Goal: Task Accomplishment & Management: Use online tool/utility

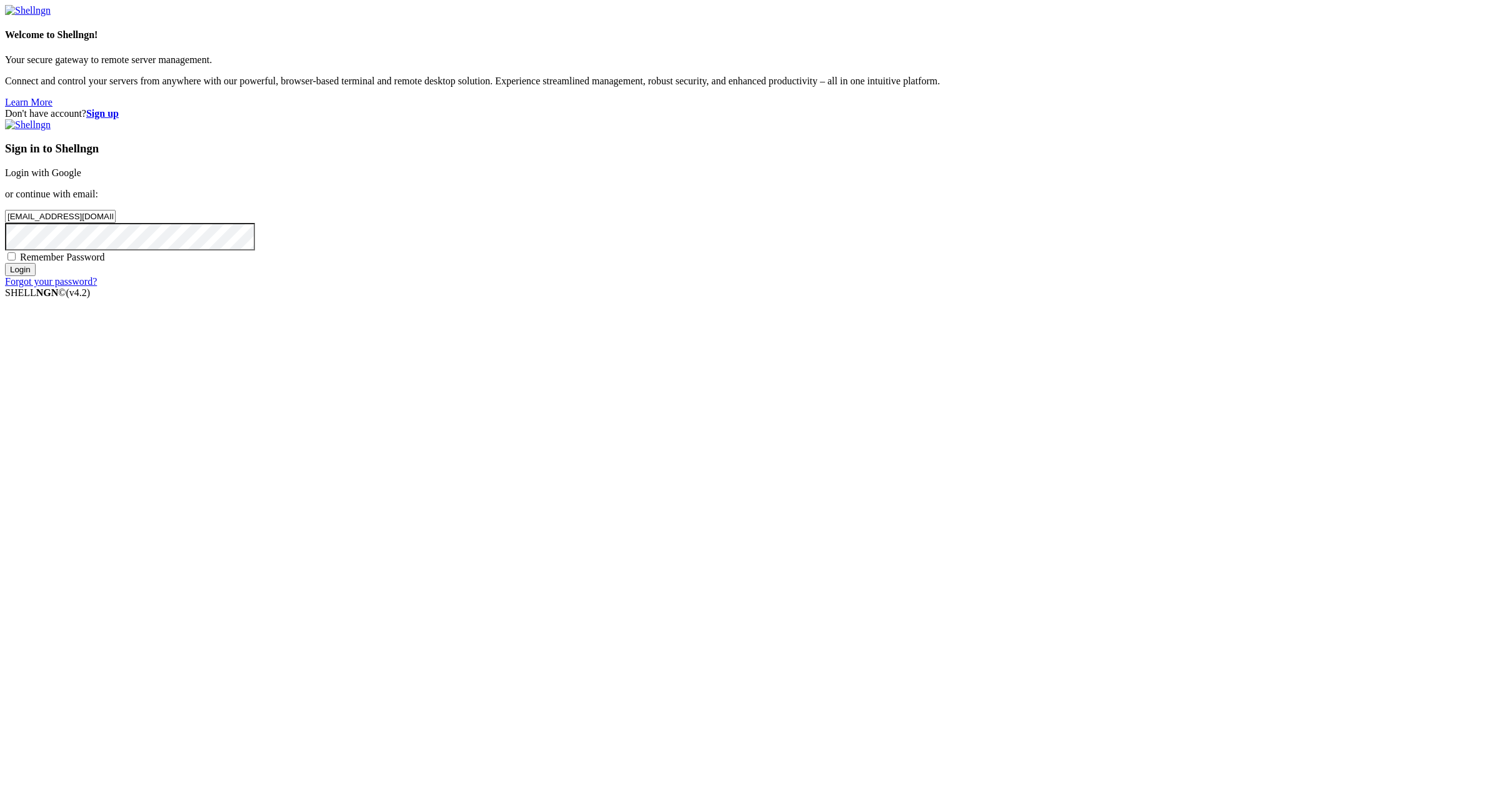
click at [116, 223] on input "[EMAIL_ADDRESS][DOMAIN_NAME]:NameNameName" at bounding box center [60, 217] width 111 height 13
click at [116, 223] on input "[EMAIL_ADDRESS][DOMAIN_NAME]:" at bounding box center [60, 217] width 111 height 13
type input "[EMAIL_ADDRESS][DOMAIN_NAME]"
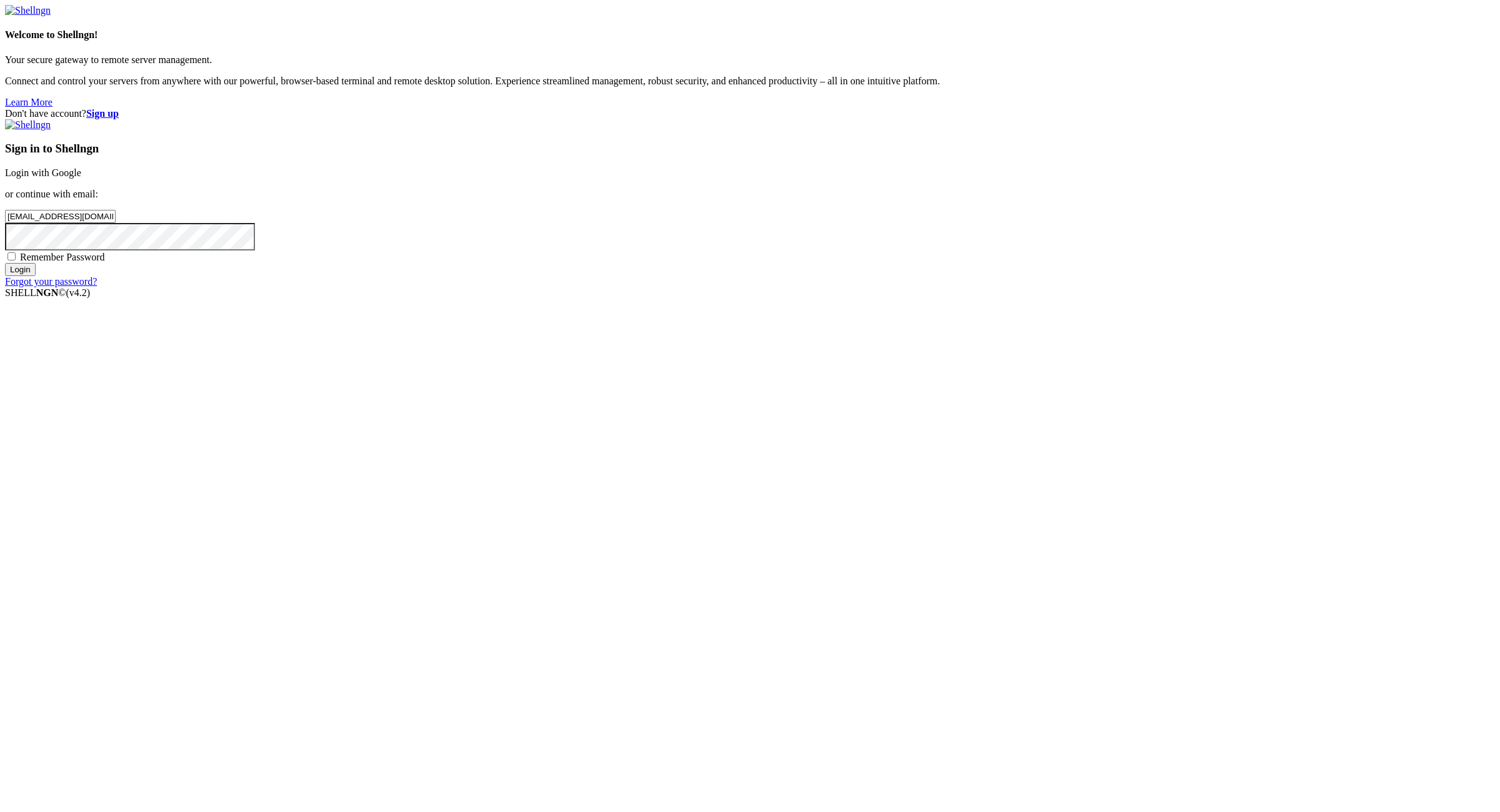
click at [105, 262] on span "Remember Password" at bounding box center [62, 256] width 85 height 10
click at [16, 260] on input "Remember Password" at bounding box center [11, 256] width 8 height 8
checkbox input "true"
click at [36, 276] on input "Login" at bounding box center [20, 269] width 31 height 13
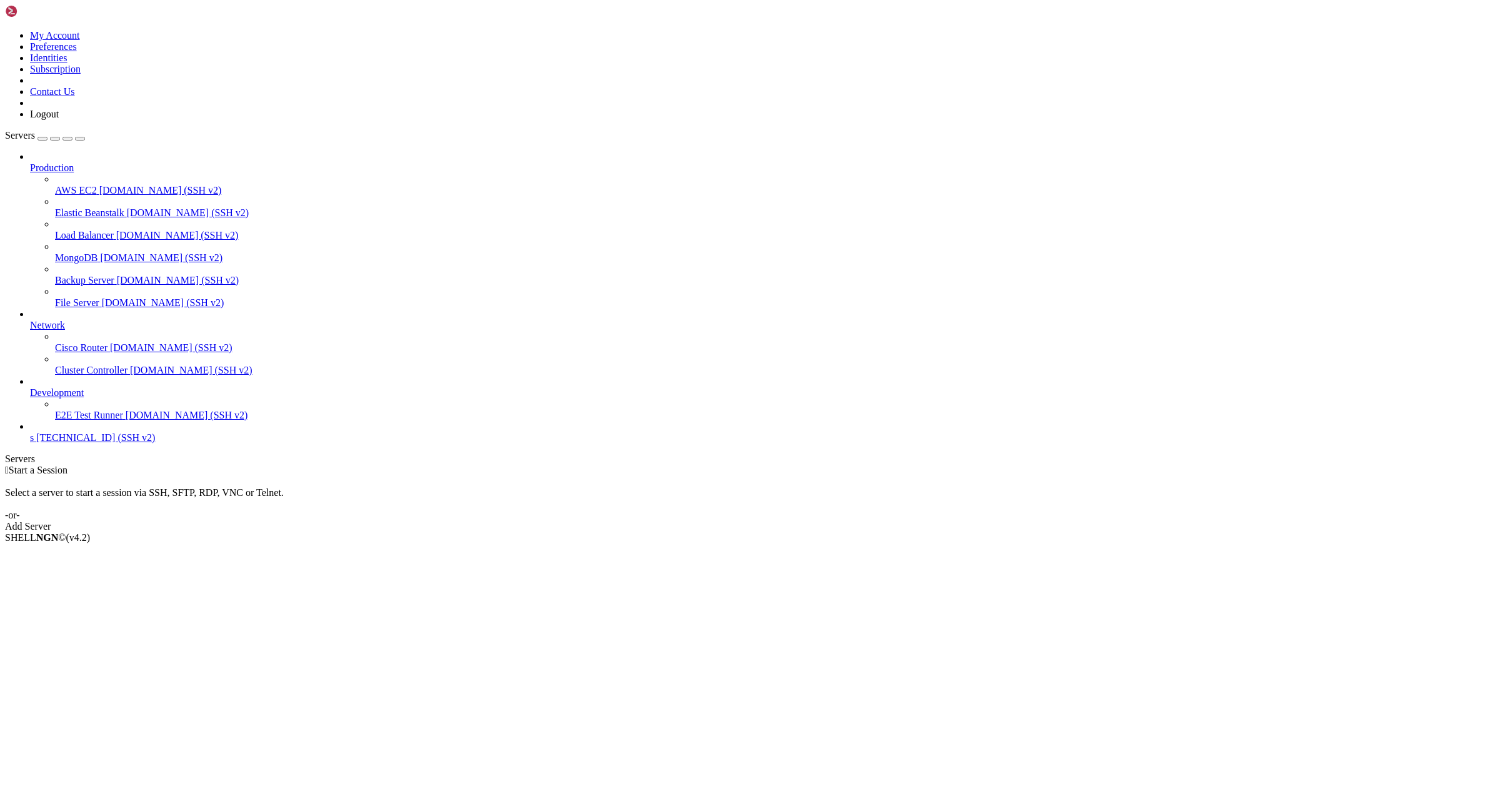
click at [34, 443] on span "s" at bounding box center [32, 437] width 4 height 10
drag, startPoint x: 86, startPoint y: 469, endPoint x: 205, endPoint y: 509, distance: 125.5
click at [34, 443] on span "s" at bounding box center [32, 437] width 4 height 10
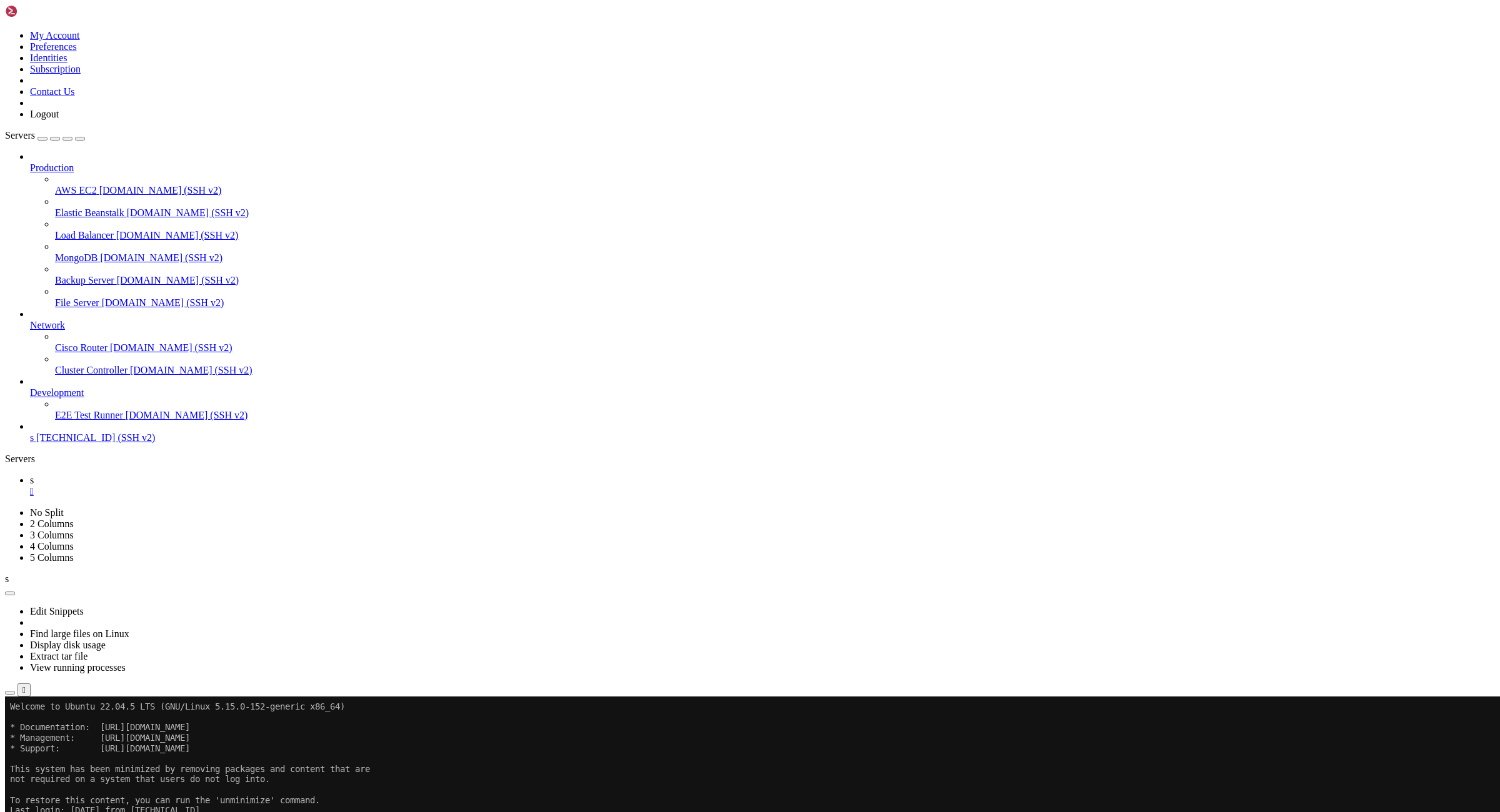
click at [193, 486] on div "" at bounding box center [762, 492] width 1464 height 11
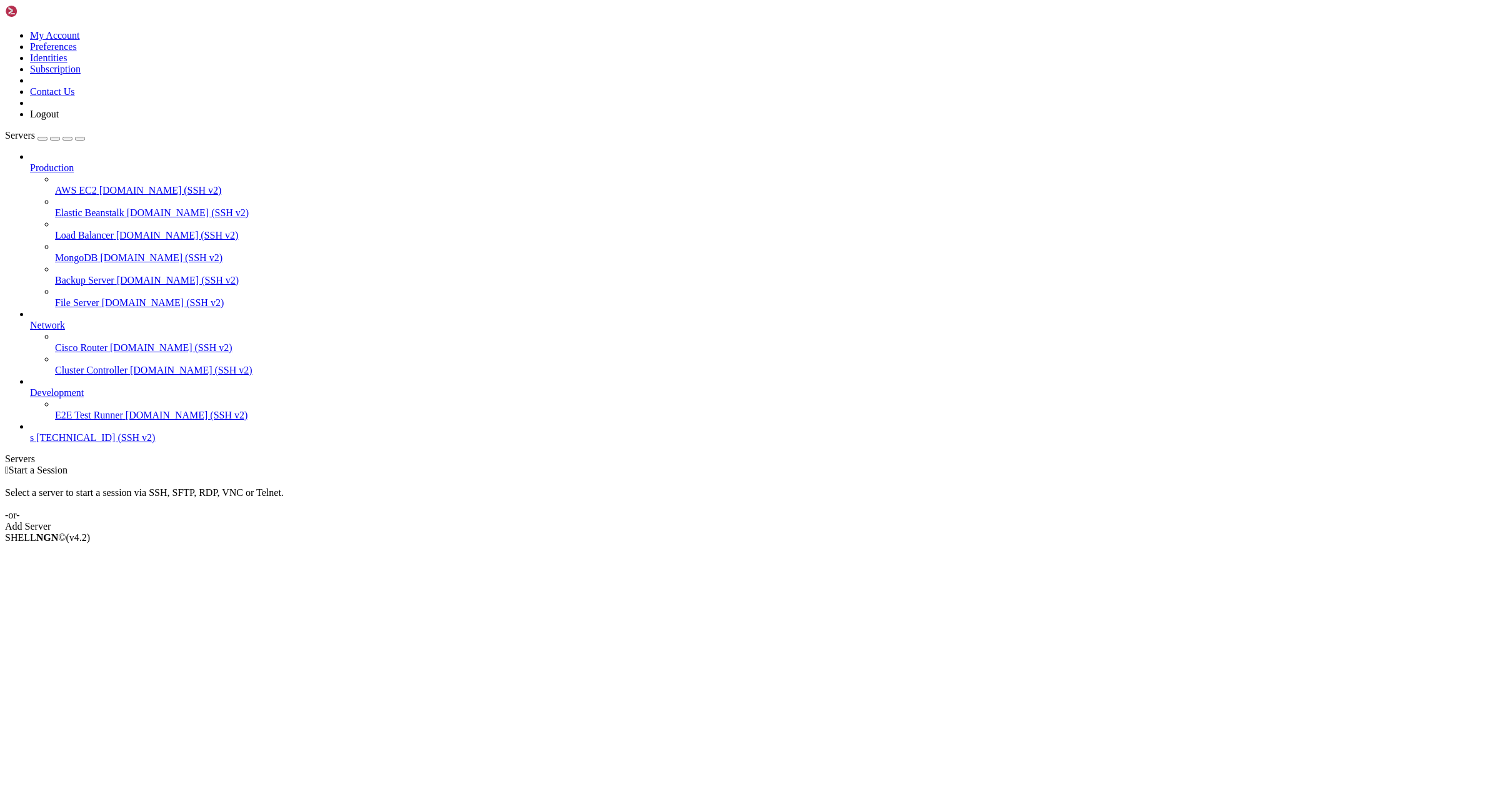
click at [5, 30] on link at bounding box center [5, 30] width 0 height 0
click at [59, 119] on link "Logout" at bounding box center [44, 114] width 29 height 10
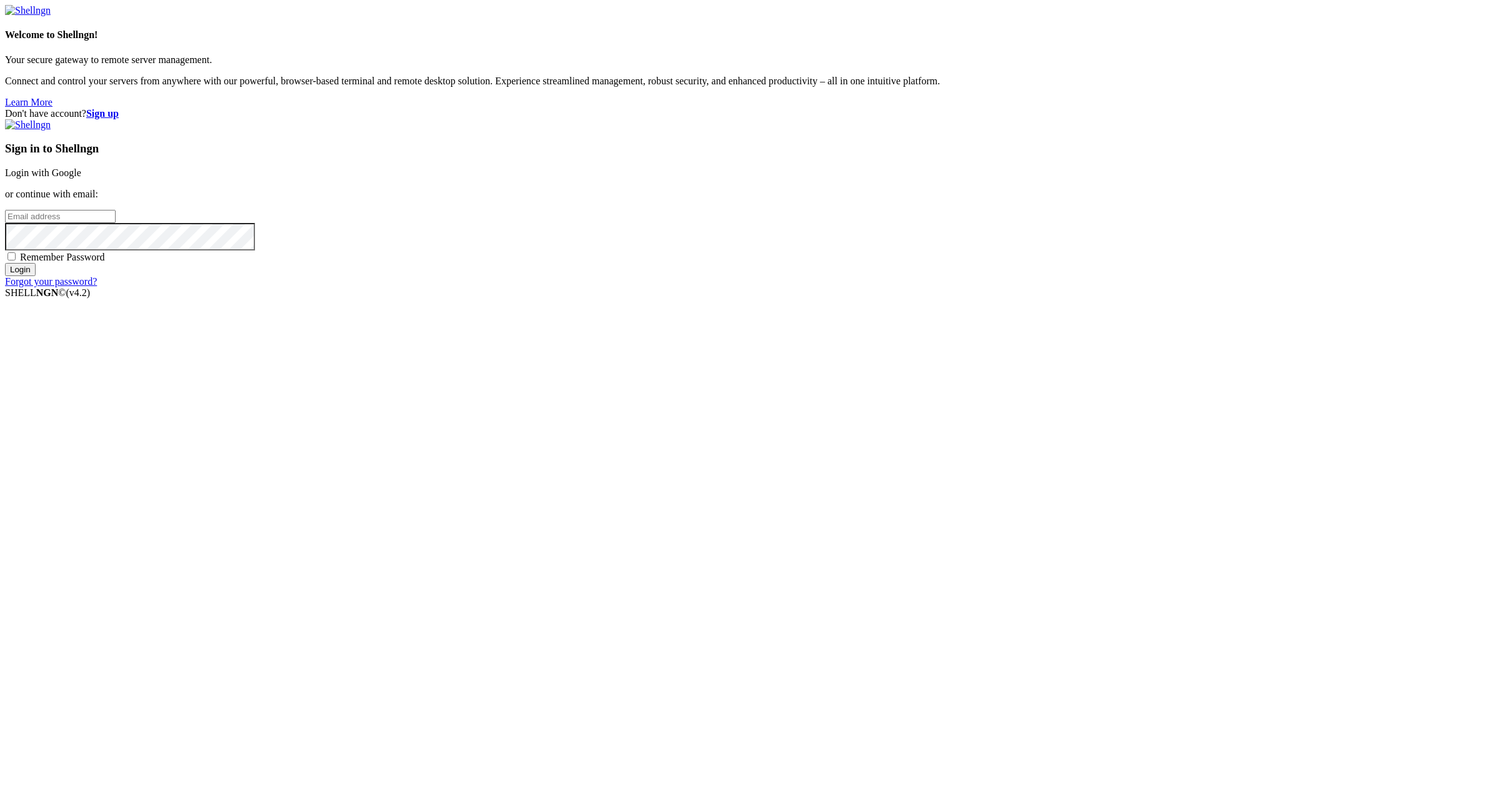
click at [116, 223] on input "email" at bounding box center [60, 217] width 111 height 13
paste input "[EMAIL_ADDRESS][DOMAIN_NAME]:NameNameName"
click at [116, 223] on input "[EMAIL_ADDRESS][DOMAIN_NAME]:NameNameName" at bounding box center [60, 217] width 111 height 13
click at [116, 223] on input "[EMAIL_ADDRESS][DOMAIN_NAME]:" at bounding box center [60, 217] width 111 height 13
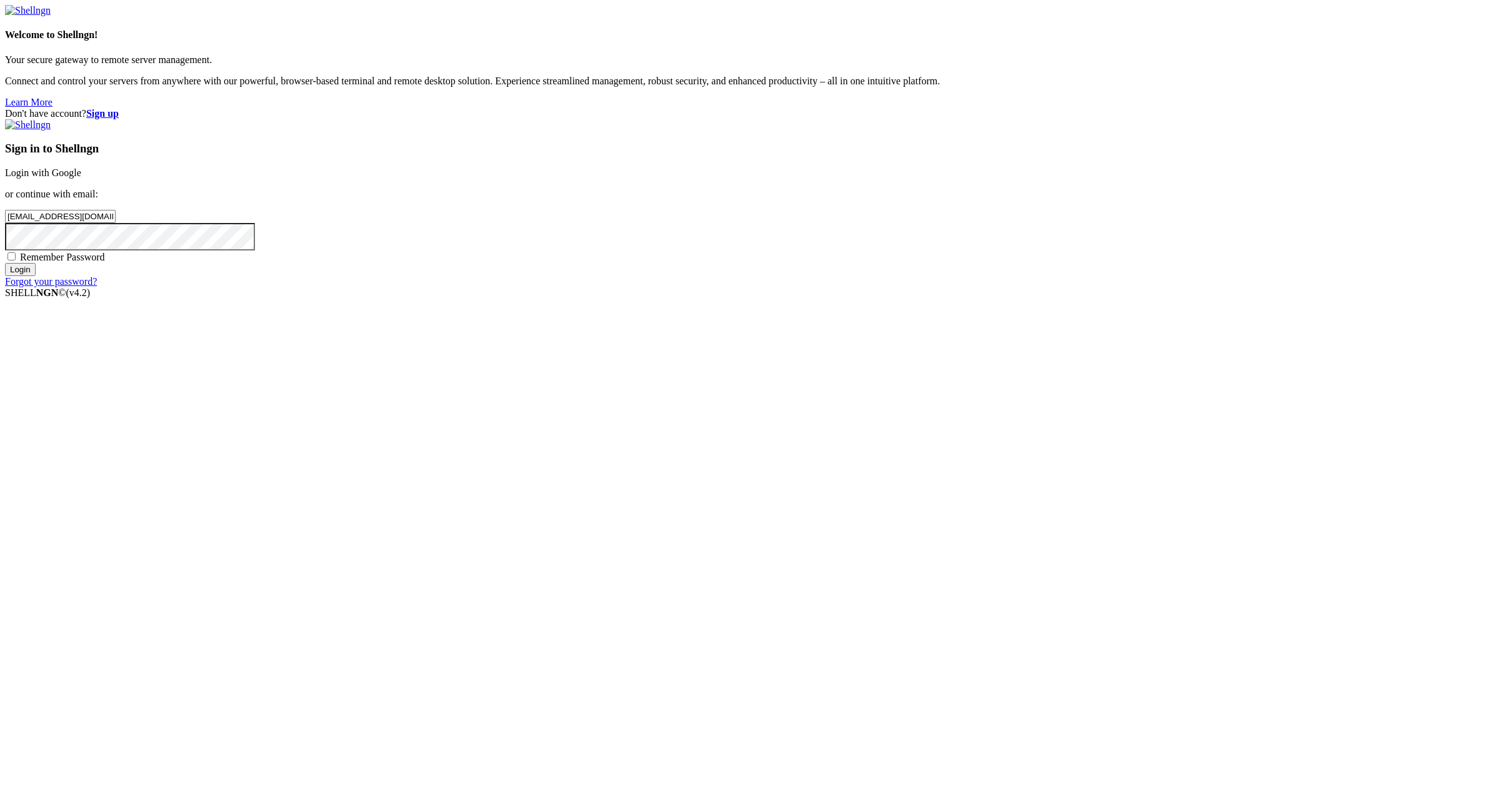
click at [116, 223] on input "[EMAIL_ADDRESS][DOMAIN_NAME]:" at bounding box center [60, 217] width 111 height 13
type input "[EMAIL_ADDRESS][DOMAIN_NAME]"
click at [914, 287] on div "Sign in to Shellngn Login with Google or continue with email: [EMAIL_ADDRESS][D…" at bounding box center [750, 203] width 1490 height 168
click at [105, 262] on span "Remember Password" at bounding box center [62, 256] width 85 height 10
click at [16, 260] on input "Remember Password" at bounding box center [11, 256] width 8 height 8
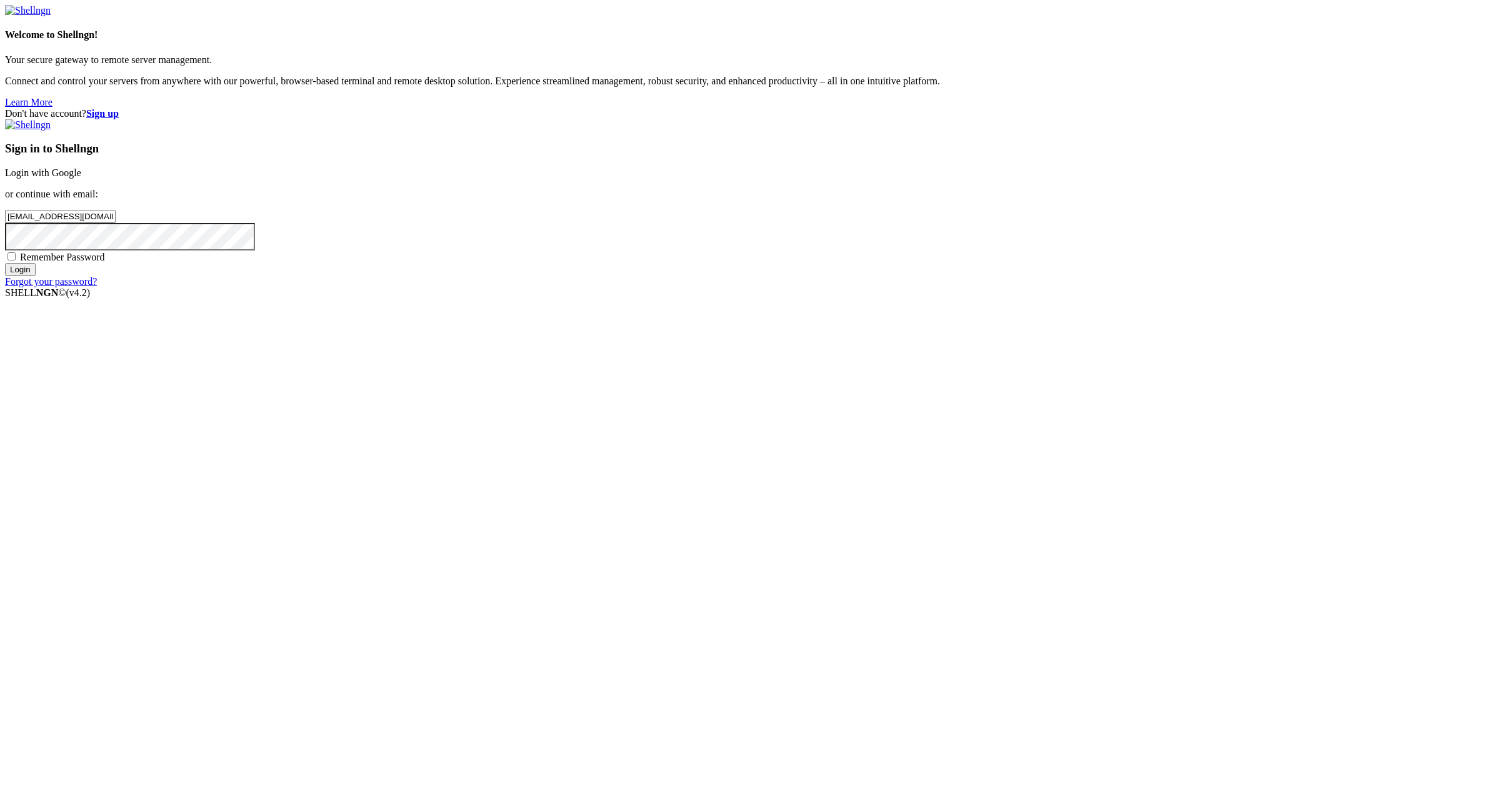
checkbox input "true"
click at [36, 276] on input "Login" at bounding box center [20, 269] width 31 height 13
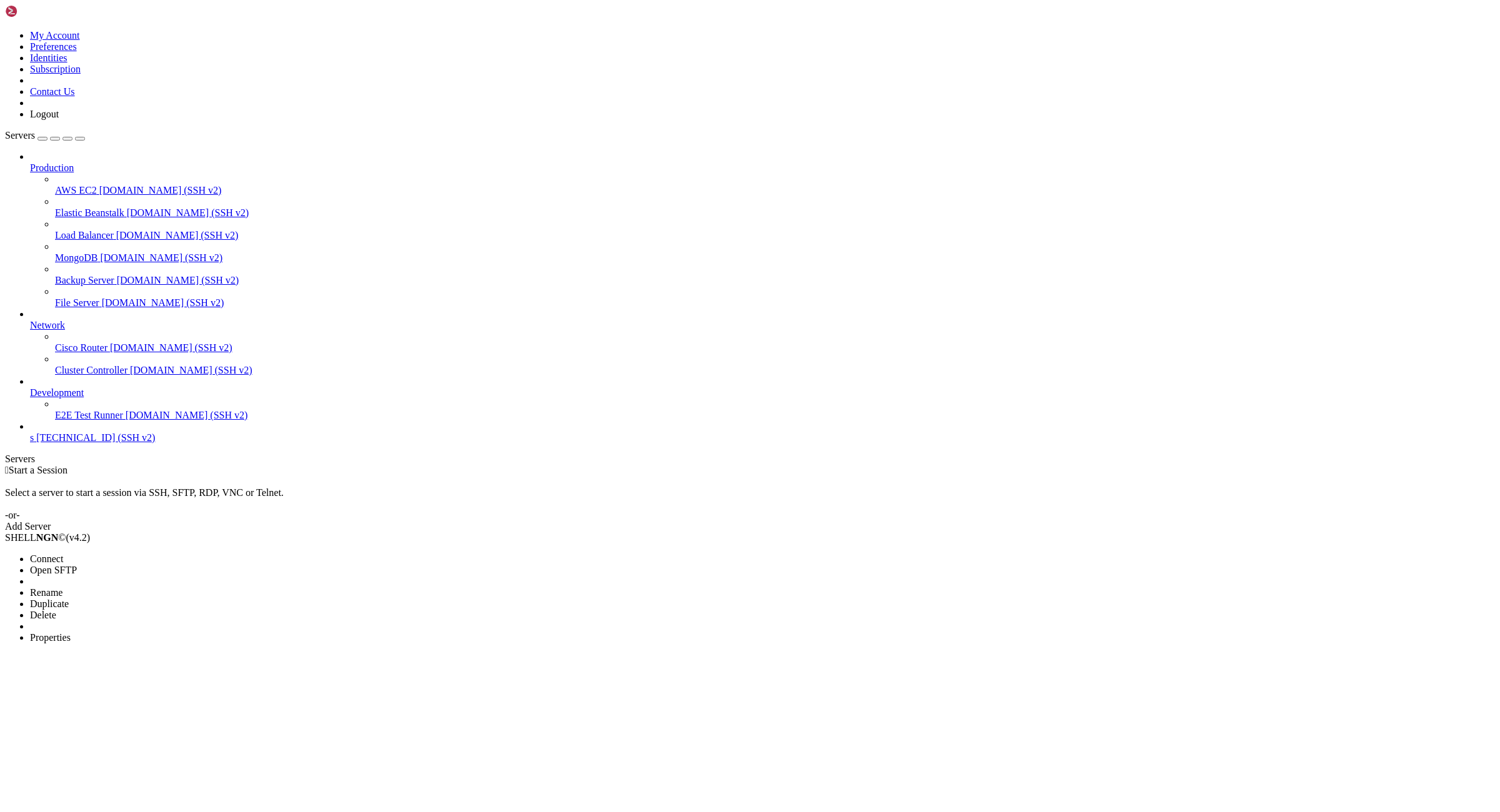
click at [135, 632] on li "Properties" at bounding box center [86, 637] width 114 height 11
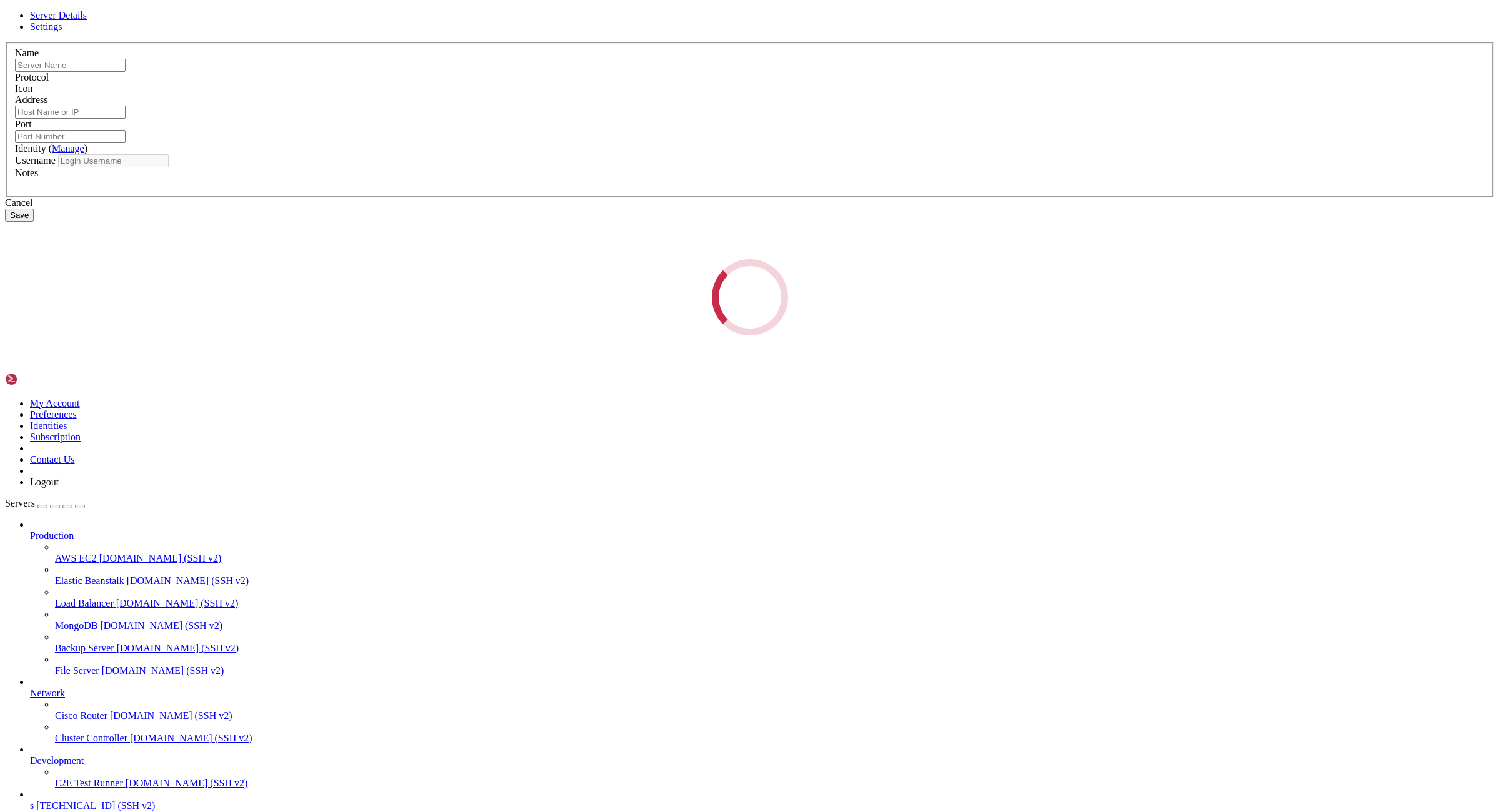
type input "s"
type input "[TECHNICAL_ID]"
type input "22"
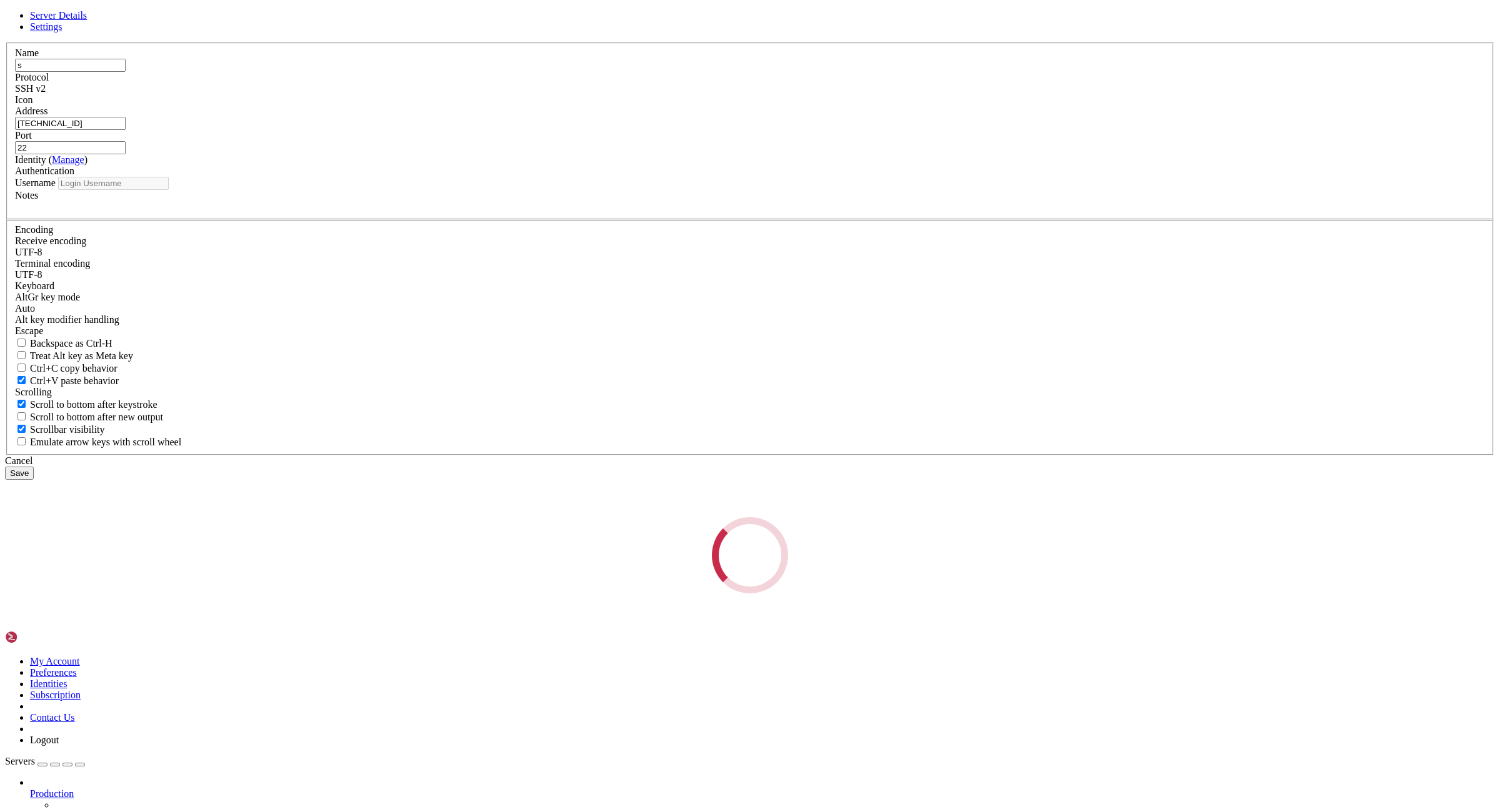
type input "root"
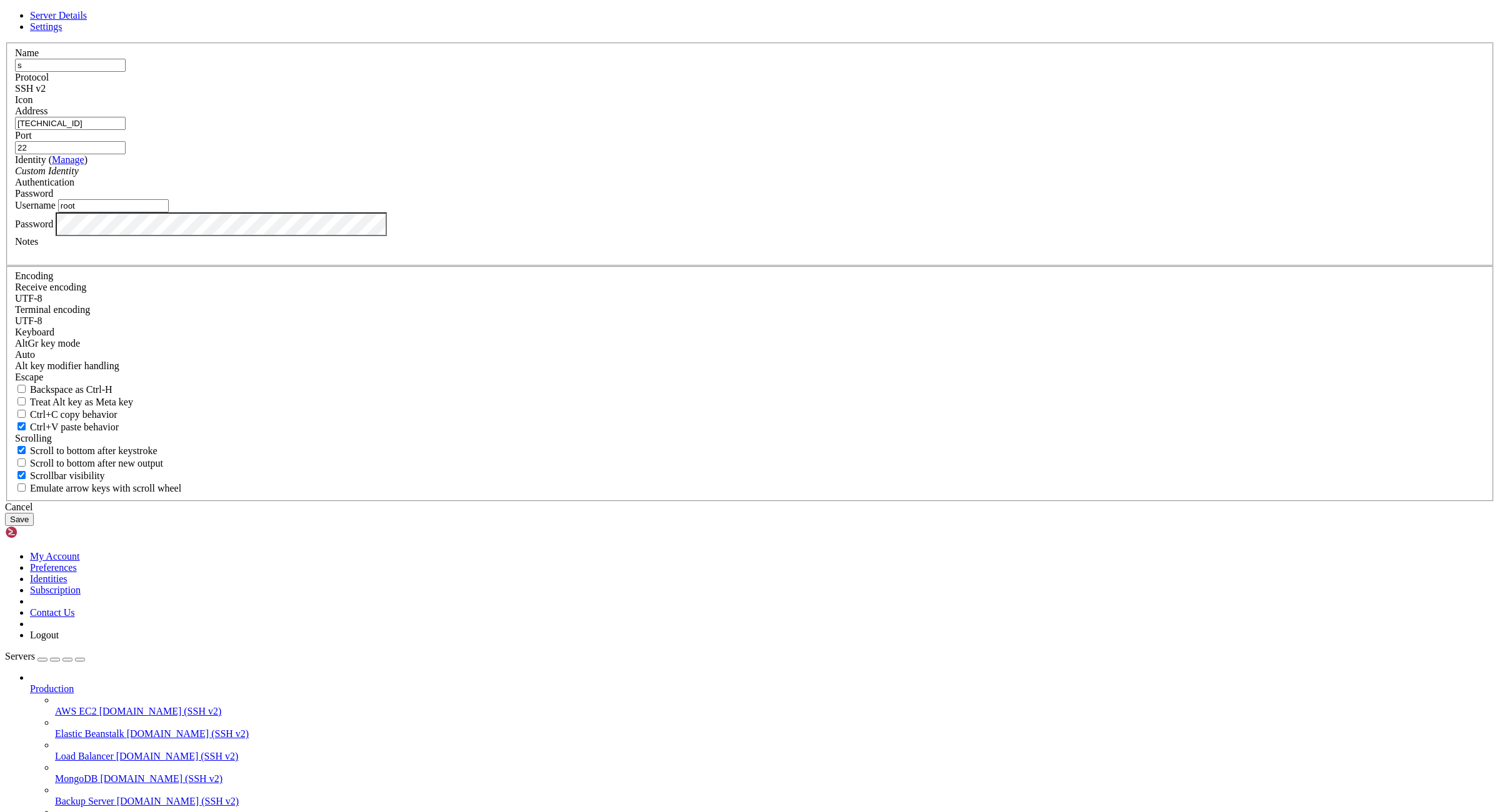
click at [126, 130] on input "[TECHNICAL_ID]" at bounding box center [70, 123] width 111 height 13
paste input "[TECHNICAL_ID]"
type input "[TECHNICAL_ID]"
click at [169, 212] on input "root" at bounding box center [114, 206] width 111 height 13
click at [34, 526] on button "Save" at bounding box center [19, 519] width 29 height 13
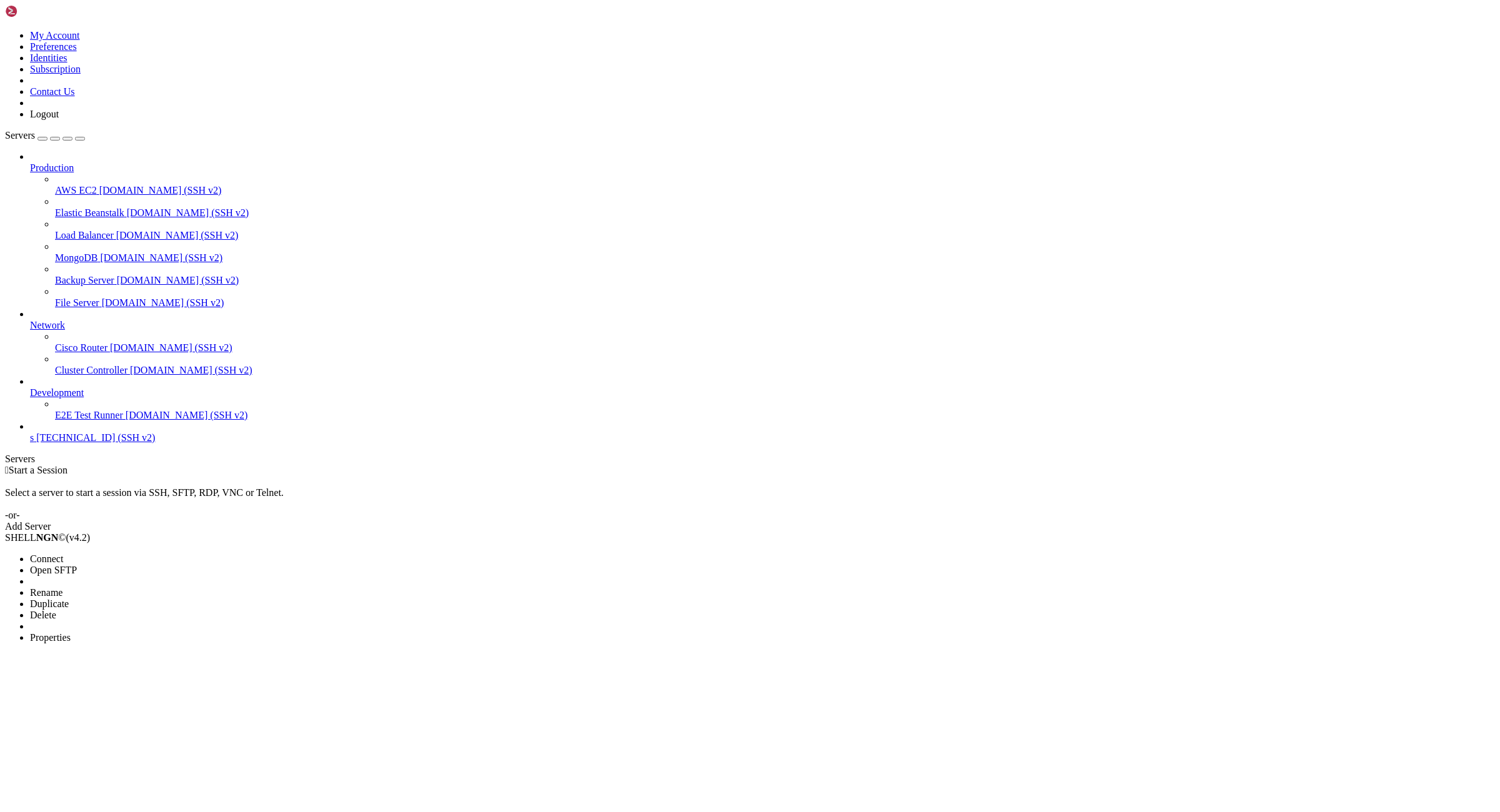
click at [140, 632] on li "Properties" at bounding box center [86, 637] width 114 height 11
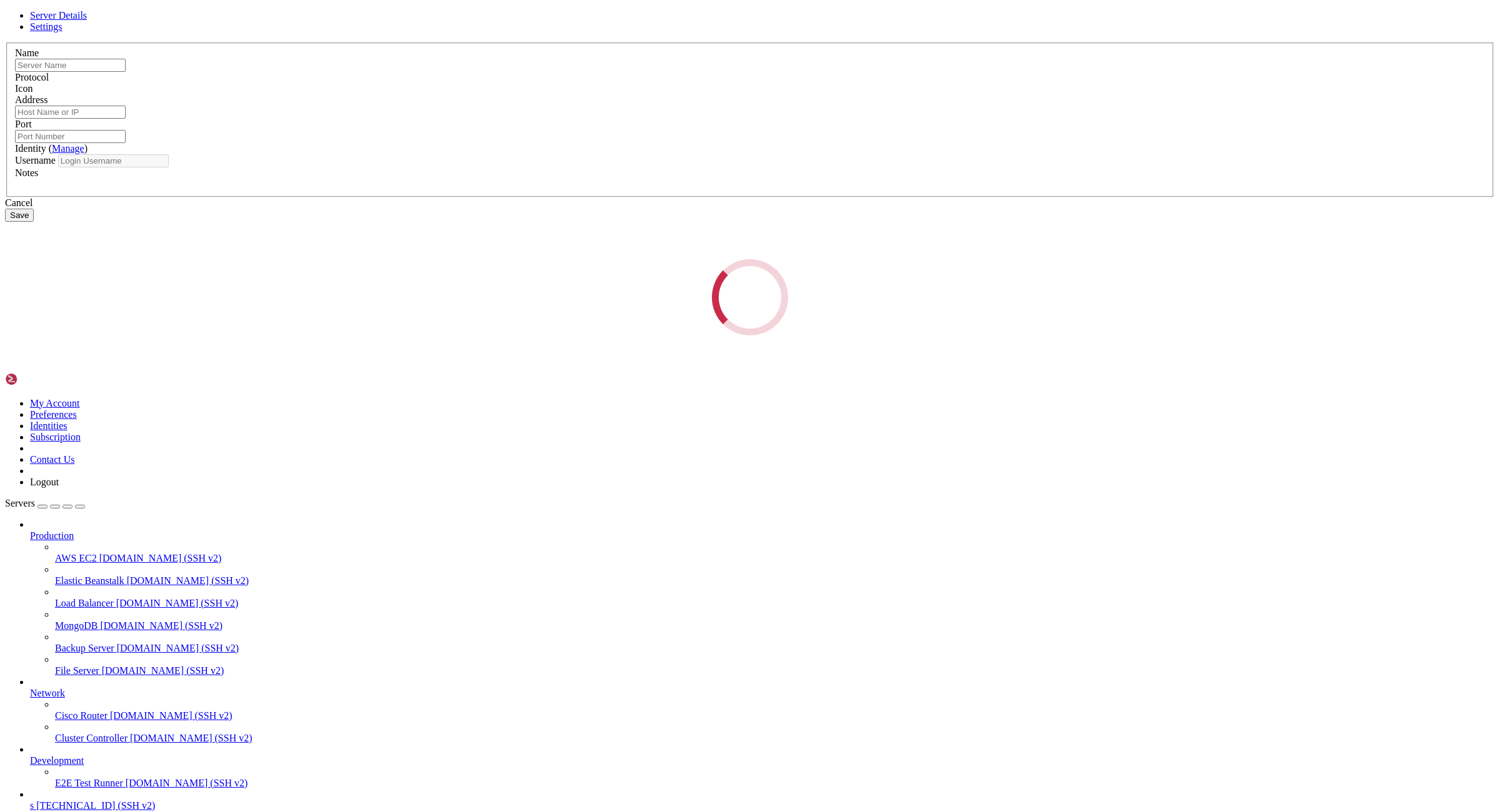
type input "s"
type input "[TECHNICAL_ID]"
type input "22"
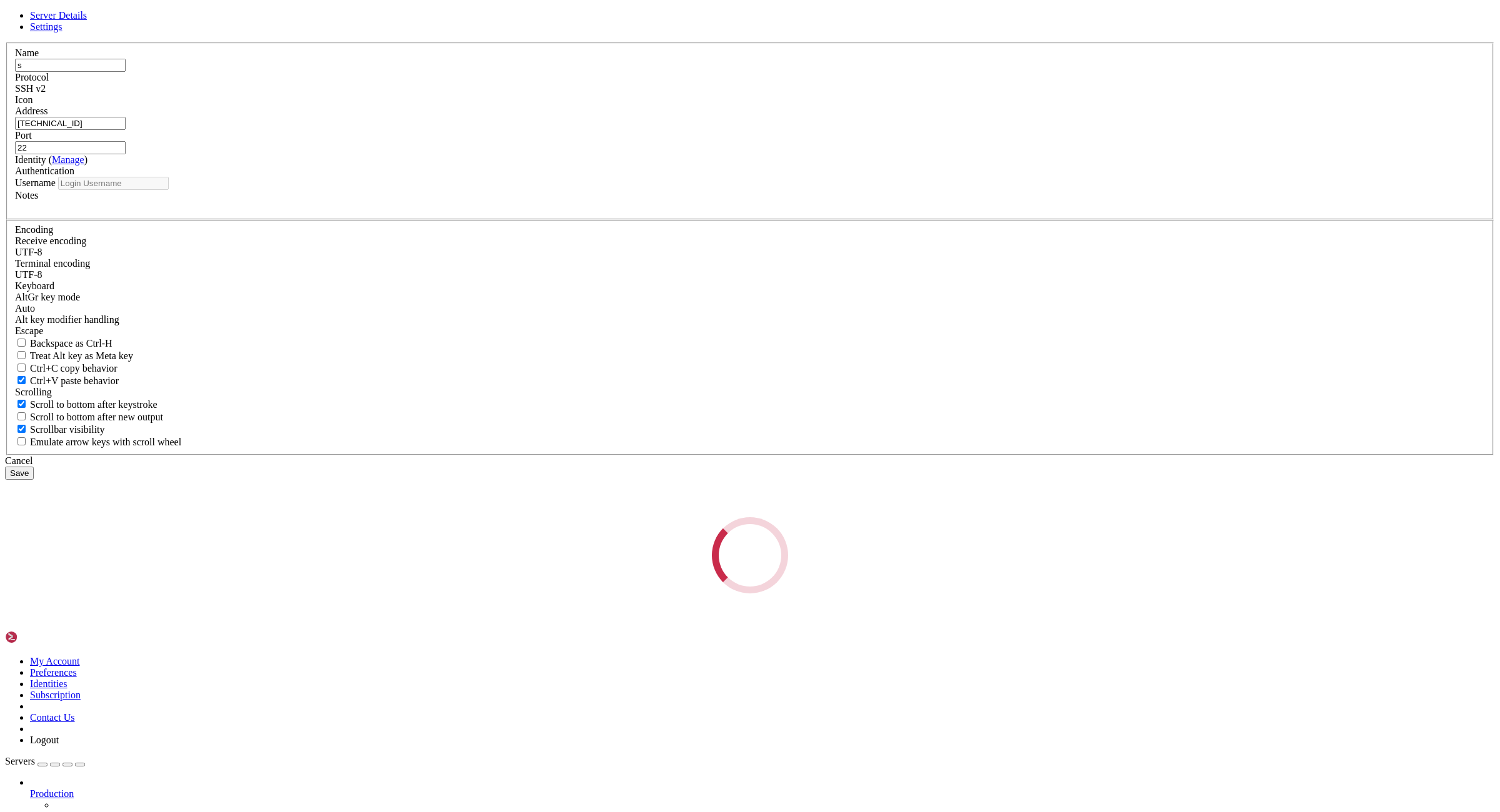
type input "root"
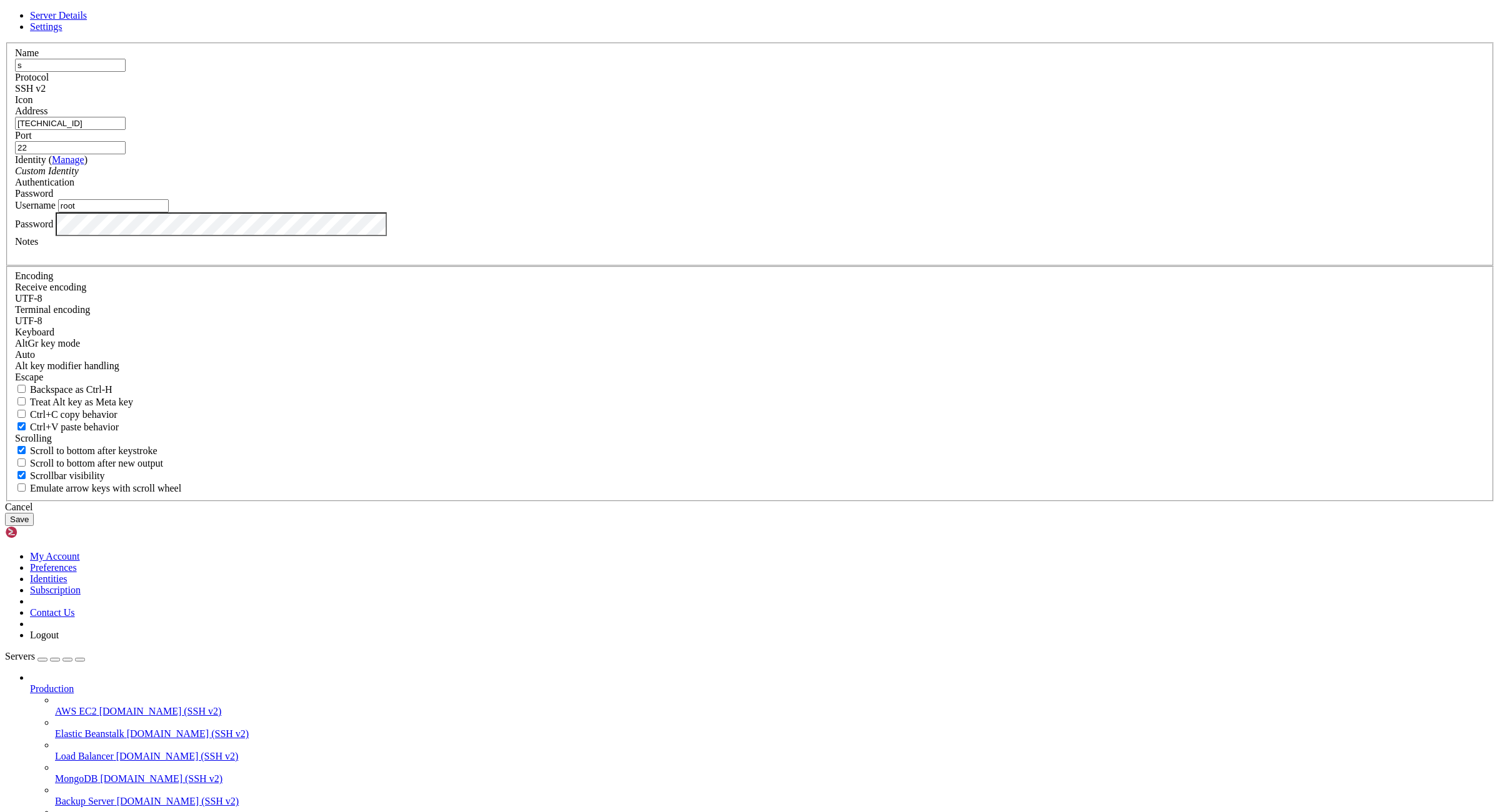
click at [126, 72] on input "s" at bounding box center [70, 66] width 111 height 13
click at [126, 130] on input "[TECHNICAL_ID]" at bounding box center [70, 123] width 111 height 13
paste input "61.137.122:sjtdeas&4hsaeF"
click at [126, 130] on input "[TECHNICAL_ID]:sjtdeas&4hsaeF" at bounding box center [70, 123] width 111 height 13
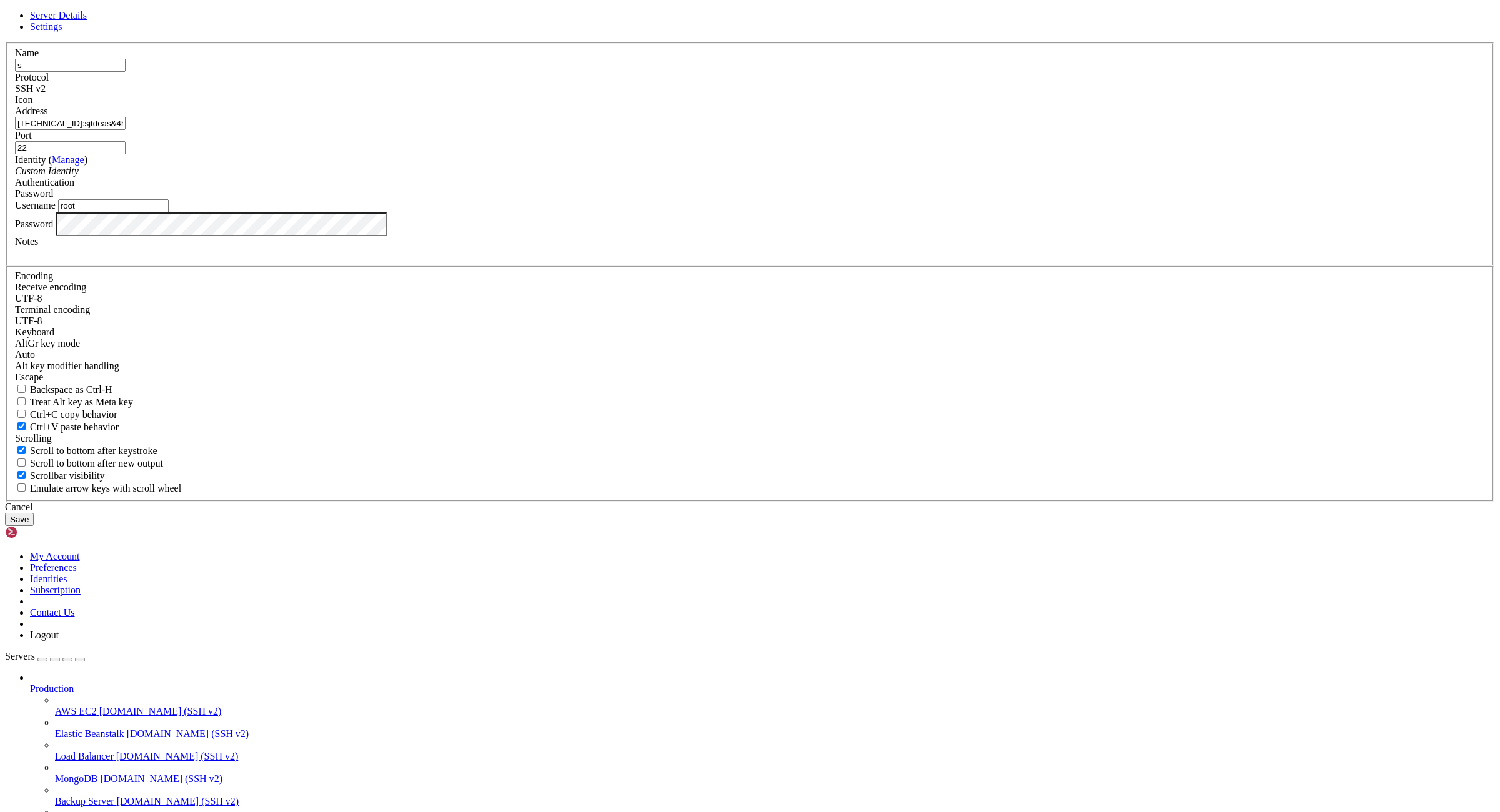
drag, startPoint x: 714, startPoint y: 335, endPoint x: 641, endPoint y: 343, distance: 73.4
click at [126, 130] on input "[TECHNICAL_ID]:sjtdeas&4hsaeF" at bounding box center [70, 123] width 111 height 13
drag, startPoint x: 652, startPoint y: 335, endPoint x: 638, endPoint y: 337, distance: 14.1
click at [126, 130] on input "[URL]:" at bounding box center [70, 123] width 111 height 13
type input "[TECHNICAL_ID]"
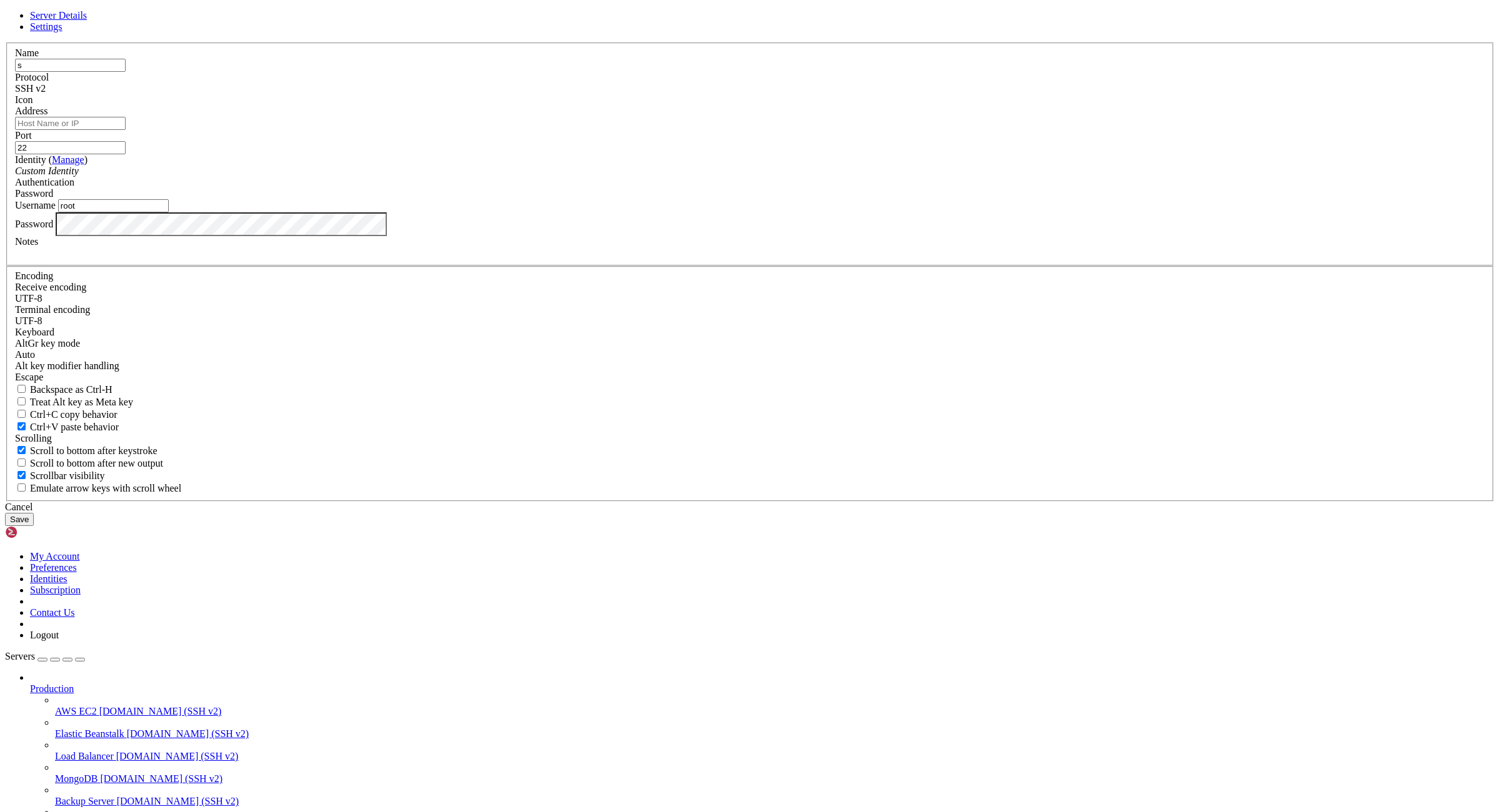
paste input "[TECHNICAL_ID]"
type input "[TECHNICAL_ID]"
click at [169, 212] on input "root" at bounding box center [114, 206] width 111 height 13
click at [34, 526] on button "Save" at bounding box center [19, 519] width 29 height 13
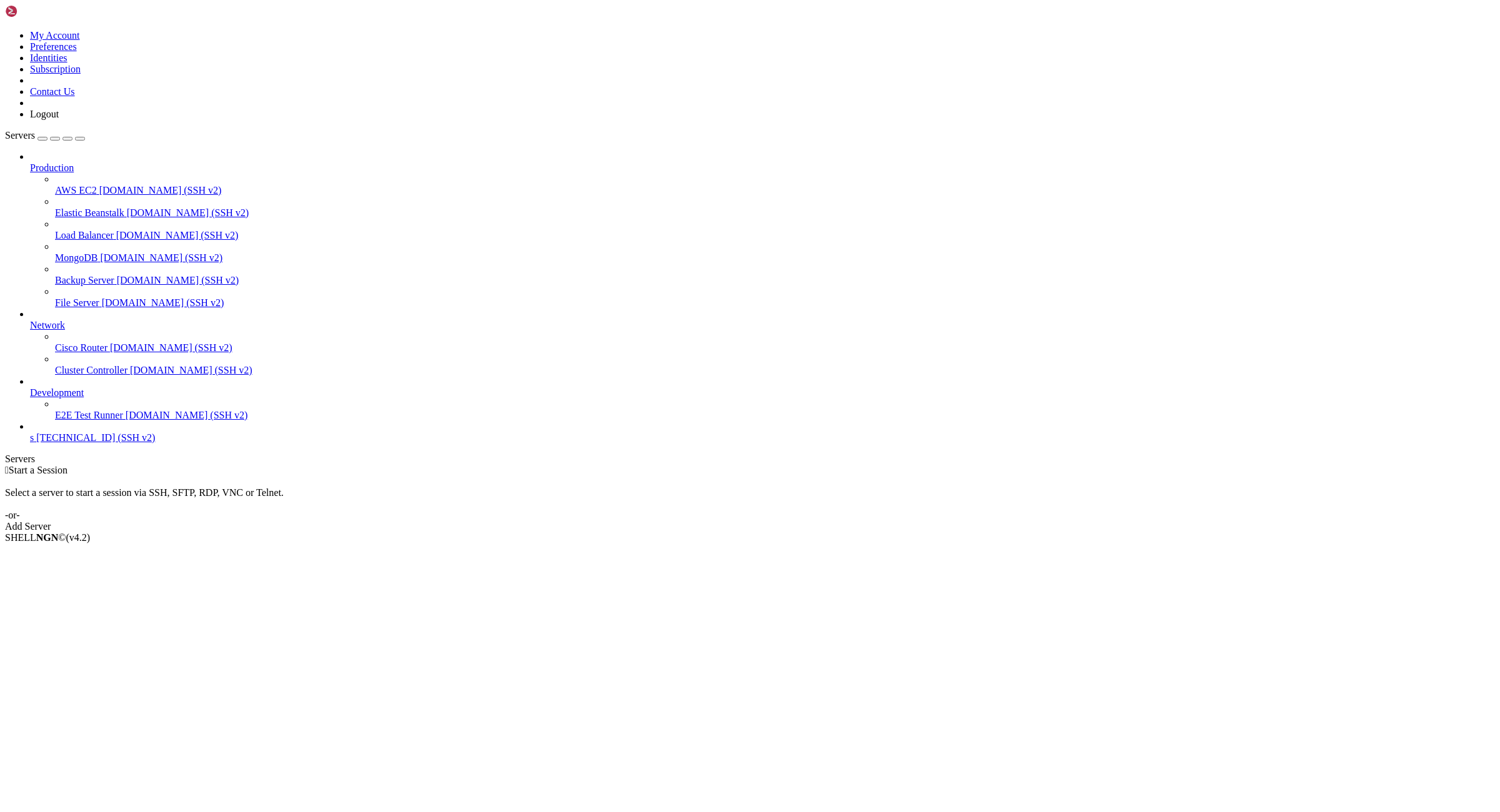
click at [102, 443] on span "[TECHNICAL_ID] (SSH v2)" at bounding box center [96, 437] width 118 height 10
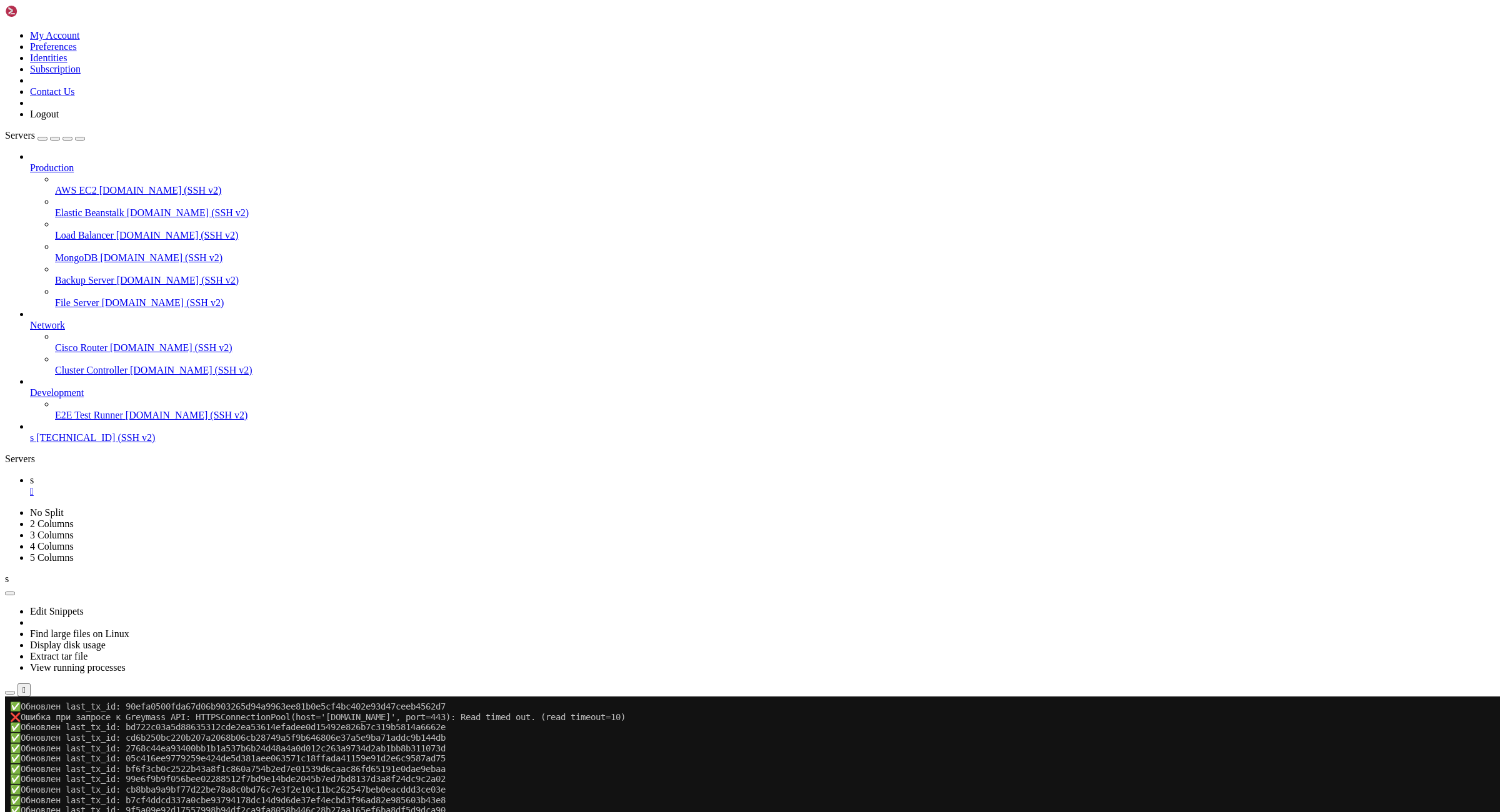
scroll to position [103, 0]
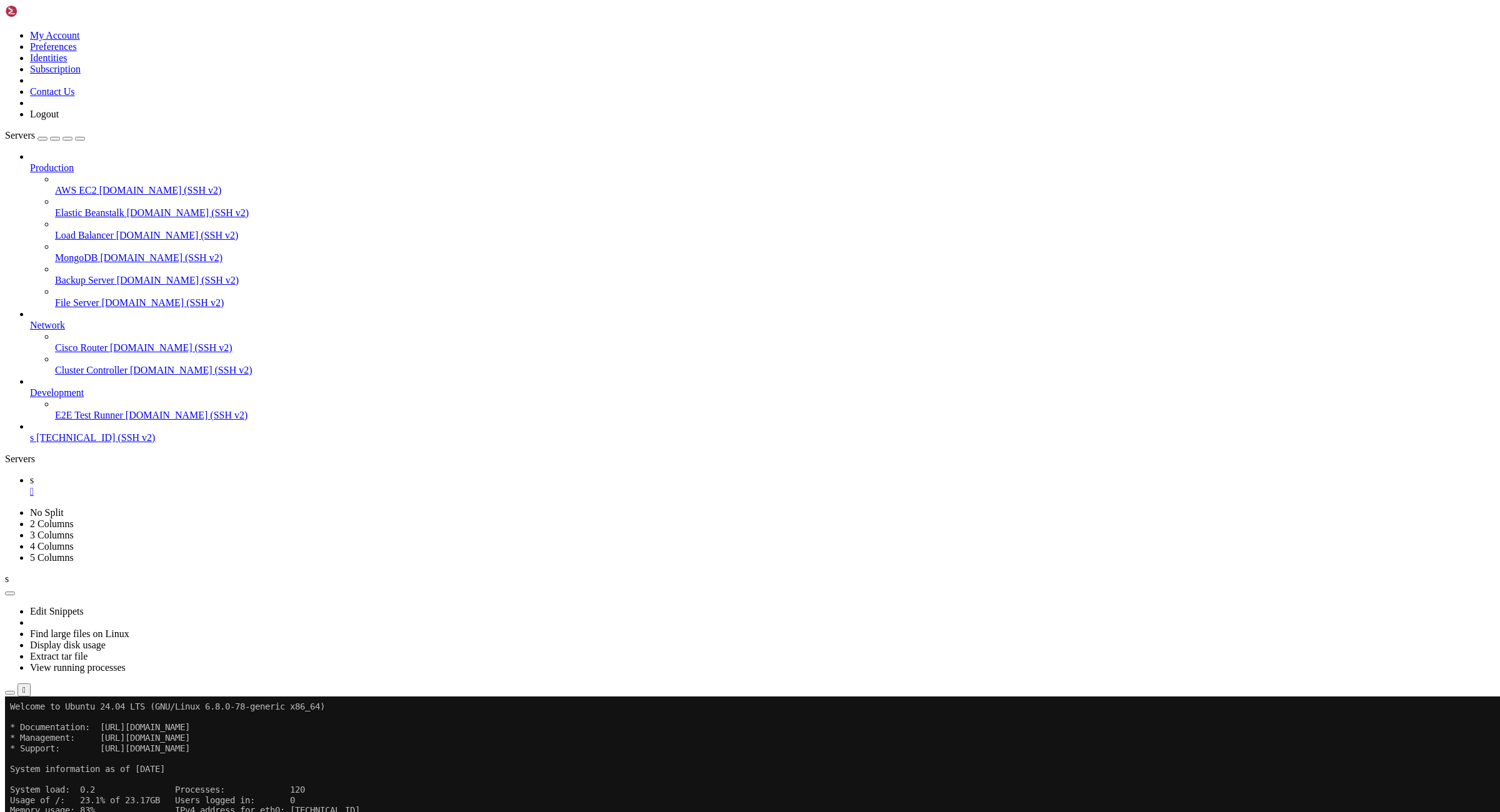
scroll to position [114, 0]
click at [193, 486] on div "" at bounding box center [762, 492] width 1464 height 11
